Goal: Use online tool/utility: Utilize a website feature to perform a specific function

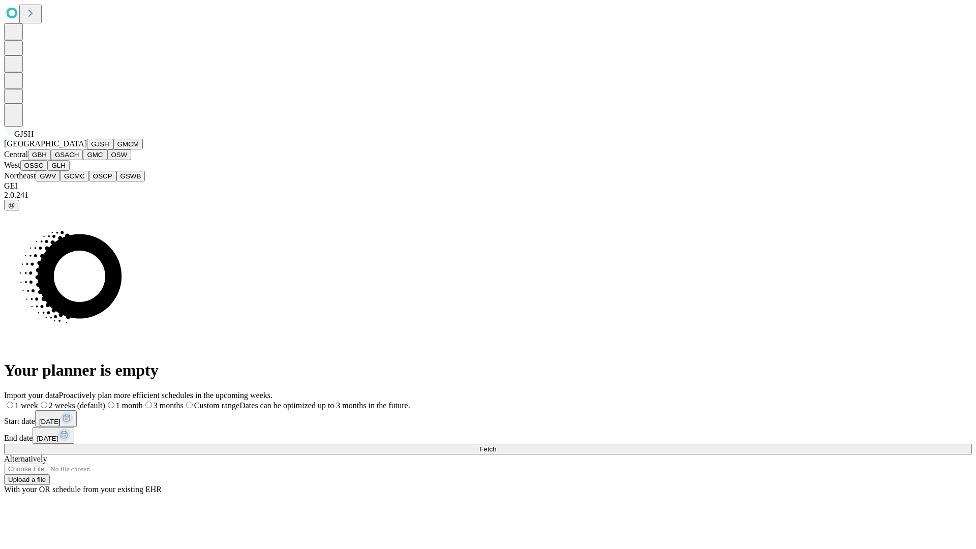
click at [87, 149] on button "GJSH" at bounding box center [100, 144] width 26 height 11
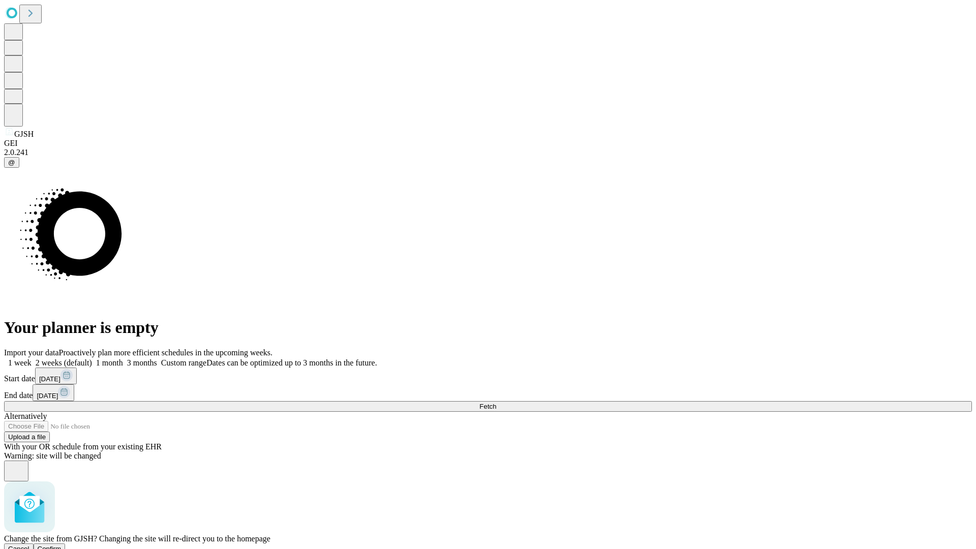
click at [62, 545] on span "Confirm" at bounding box center [50, 549] width 24 height 8
click at [92, 358] on label "2 weeks (default)" at bounding box center [62, 362] width 61 height 9
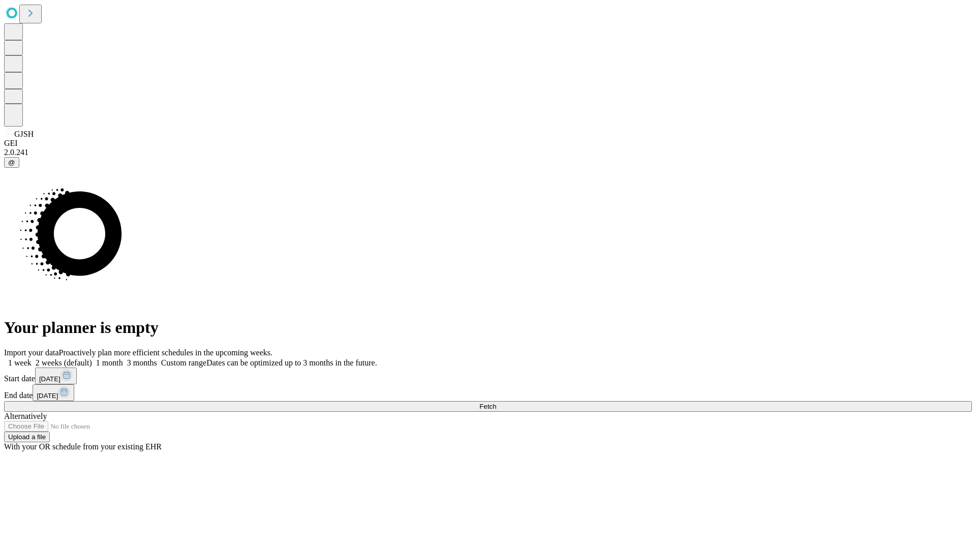
click at [496, 403] on span "Fetch" at bounding box center [487, 407] width 17 height 8
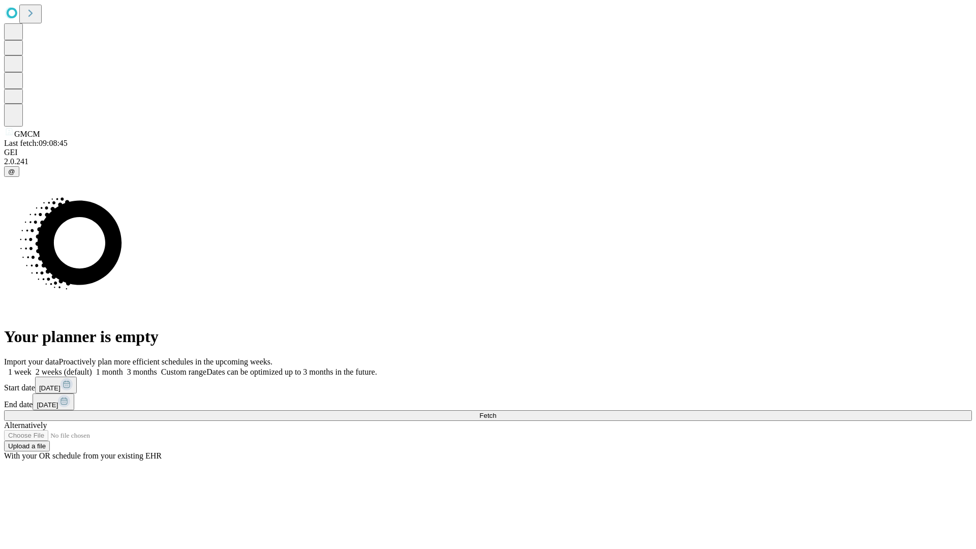
click at [92, 368] on label "2 weeks (default)" at bounding box center [62, 372] width 61 height 9
click at [496, 412] on span "Fetch" at bounding box center [487, 416] width 17 height 8
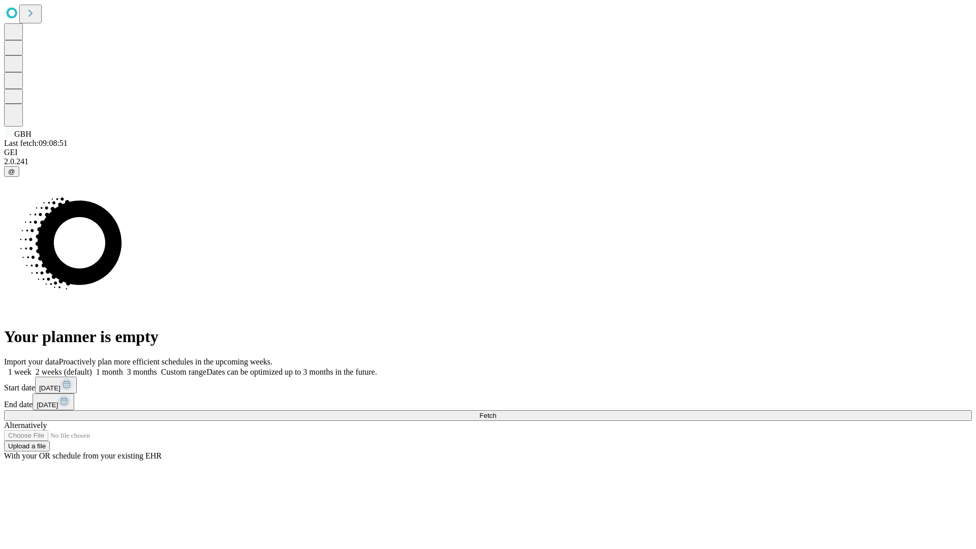
click at [92, 368] on label "2 weeks (default)" at bounding box center [62, 372] width 61 height 9
click at [496, 412] on span "Fetch" at bounding box center [487, 416] width 17 height 8
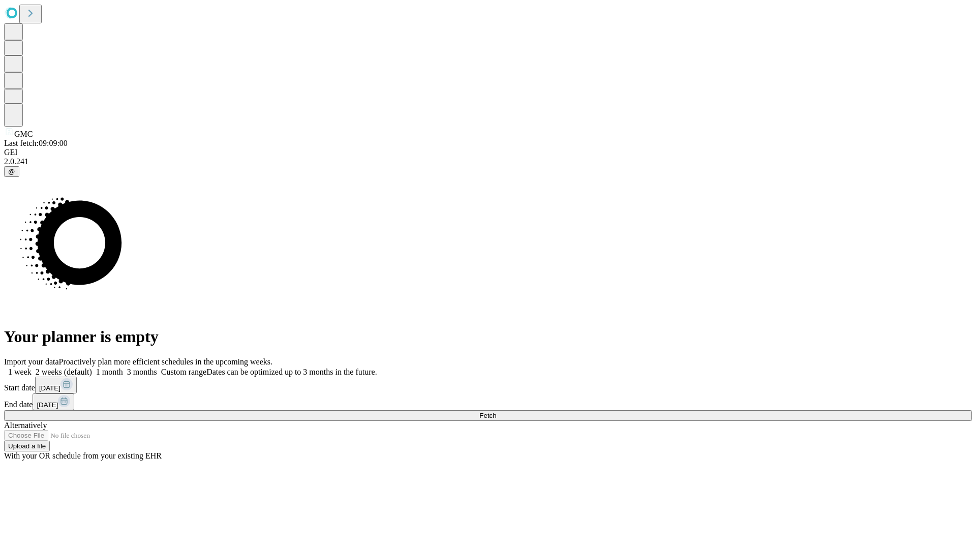
click at [92, 368] on label "2 weeks (default)" at bounding box center [62, 372] width 61 height 9
click at [496, 412] on span "Fetch" at bounding box center [487, 416] width 17 height 8
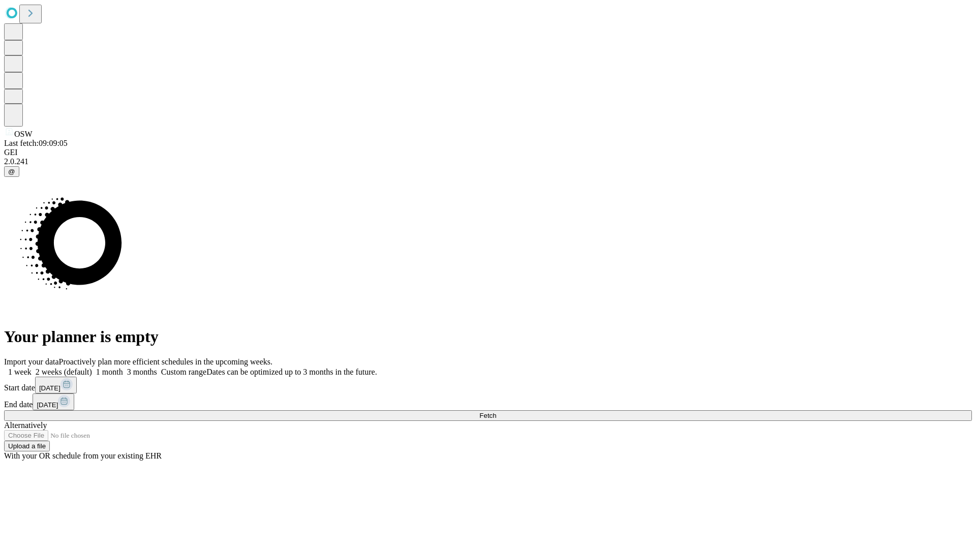
click at [92, 368] on label "2 weeks (default)" at bounding box center [62, 372] width 61 height 9
click at [496, 412] on span "Fetch" at bounding box center [487, 416] width 17 height 8
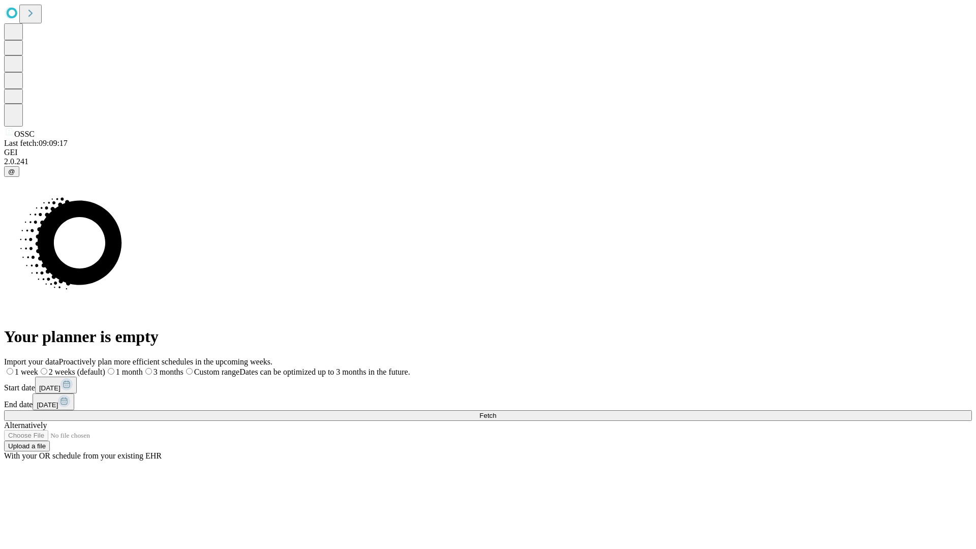
click at [105, 368] on label "2 weeks (default)" at bounding box center [71, 372] width 67 height 9
click at [496, 412] on span "Fetch" at bounding box center [487, 416] width 17 height 8
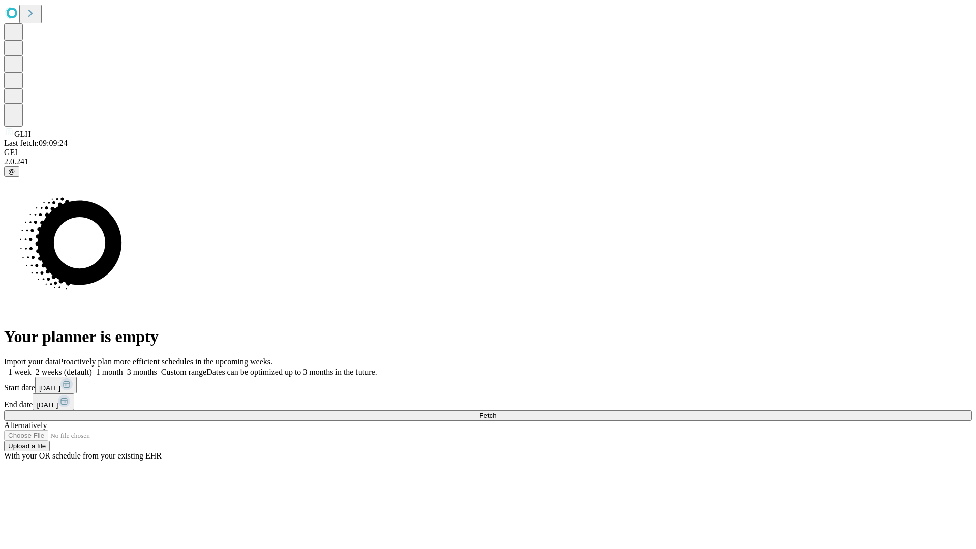
click at [92, 368] on label "2 weeks (default)" at bounding box center [62, 372] width 61 height 9
click at [496, 412] on span "Fetch" at bounding box center [487, 416] width 17 height 8
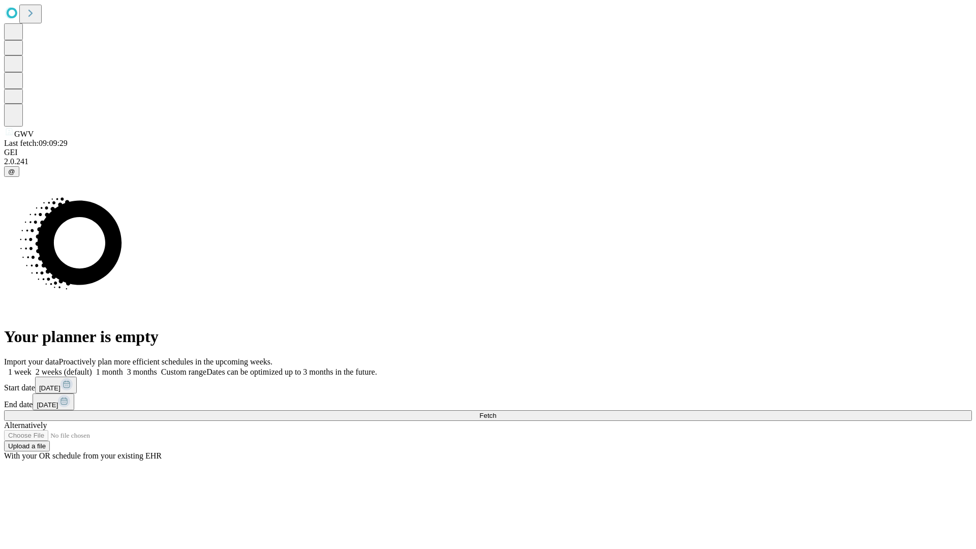
click at [496, 412] on span "Fetch" at bounding box center [487, 416] width 17 height 8
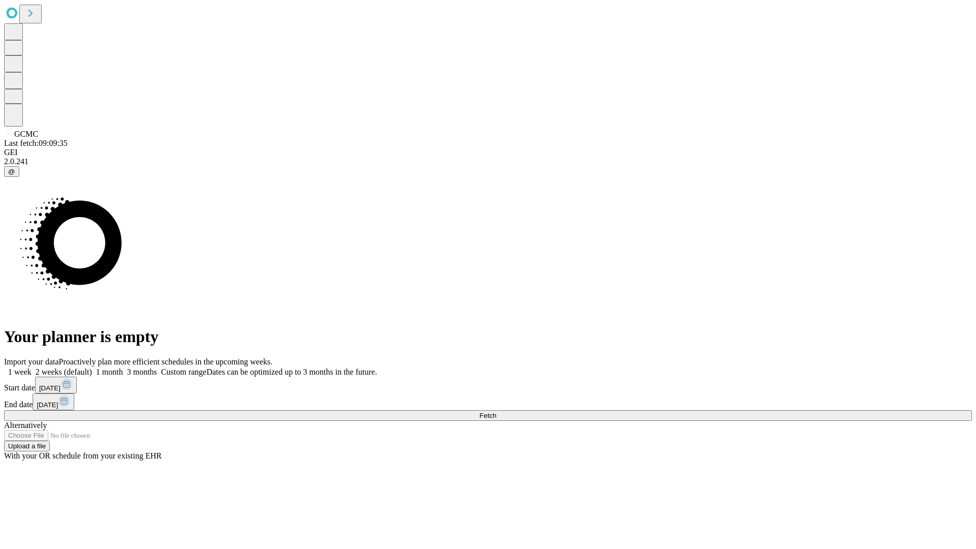
click at [92, 368] on label "2 weeks (default)" at bounding box center [62, 372] width 61 height 9
click at [496, 412] on span "Fetch" at bounding box center [487, 416] width 17 height 8
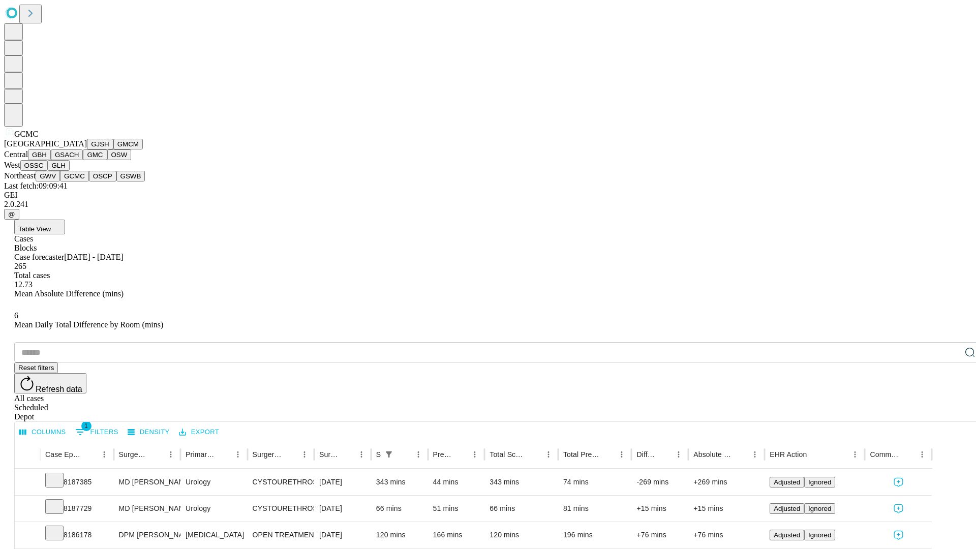
click at [89, 182] on button "OSCP" at bounding box center [102, 176] width 27 height 11
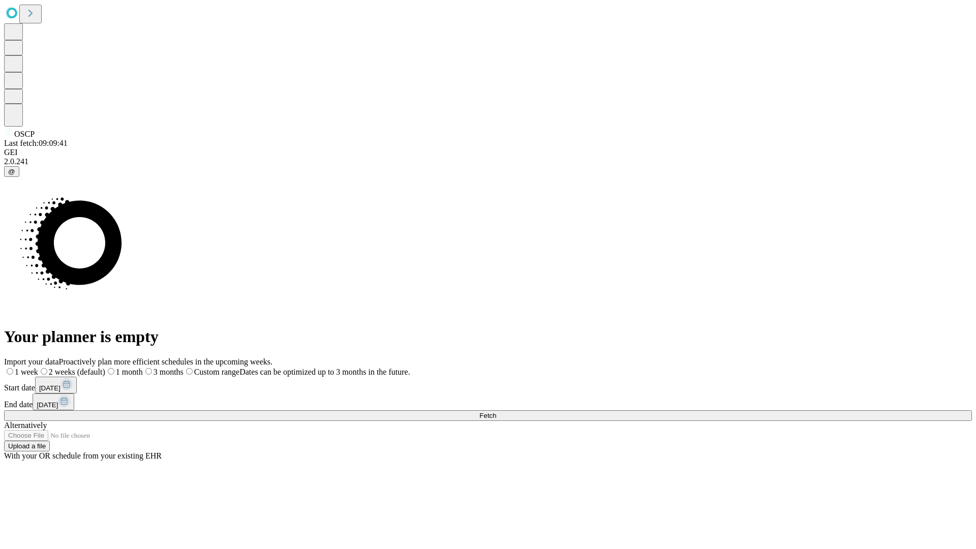
click at [105, 368] on label "2 weeks (default)" at bounding box center [71, 372] width 67 height 9
click at [496, 412] on span "Fetch" at bounding box center [487, 416] width 17 height 8
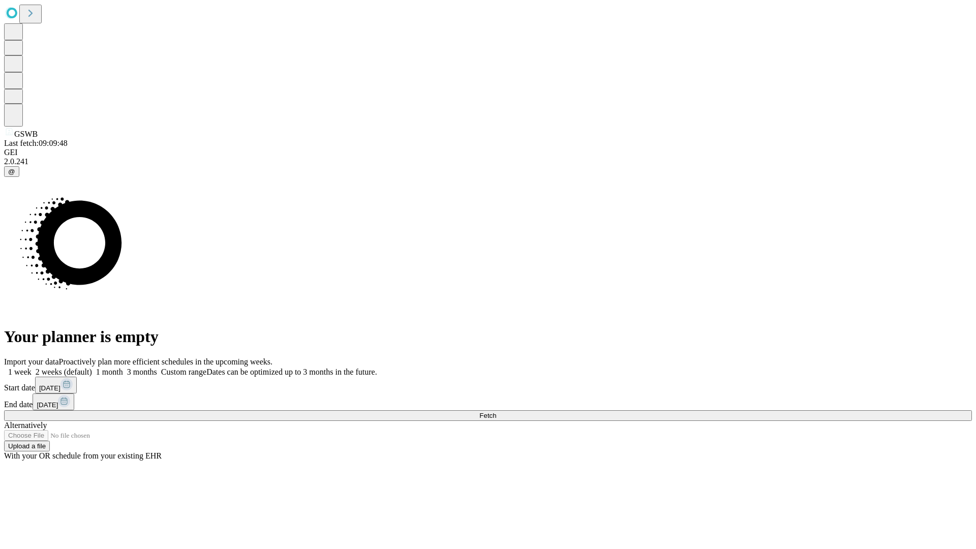
click at [496, 412] on span "Fetch" at bounding box center [487, 416] width 17 height 8
